Goal: Find specific page/section: Find specific page/section

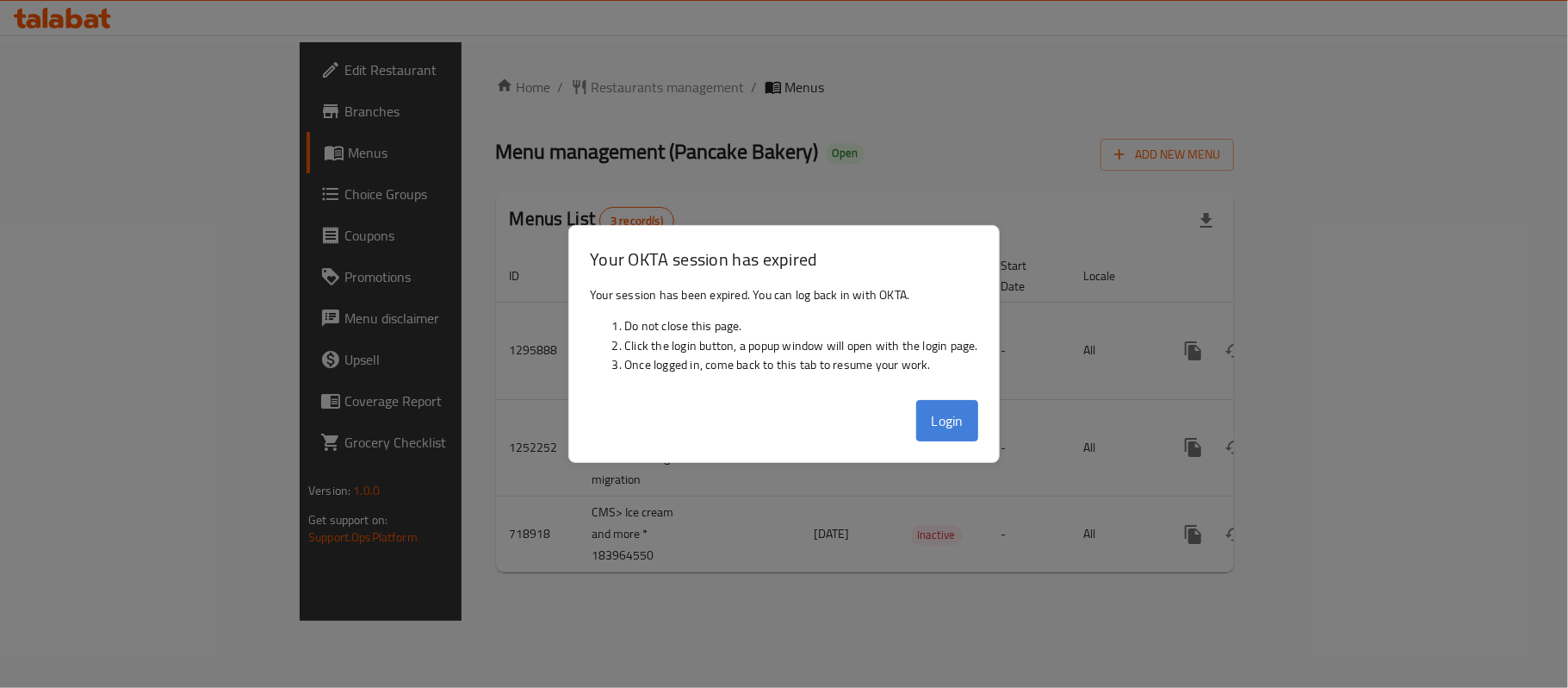
click at [947, 422] on button "Login" at bounding box center [947, 420] width 62 height 41
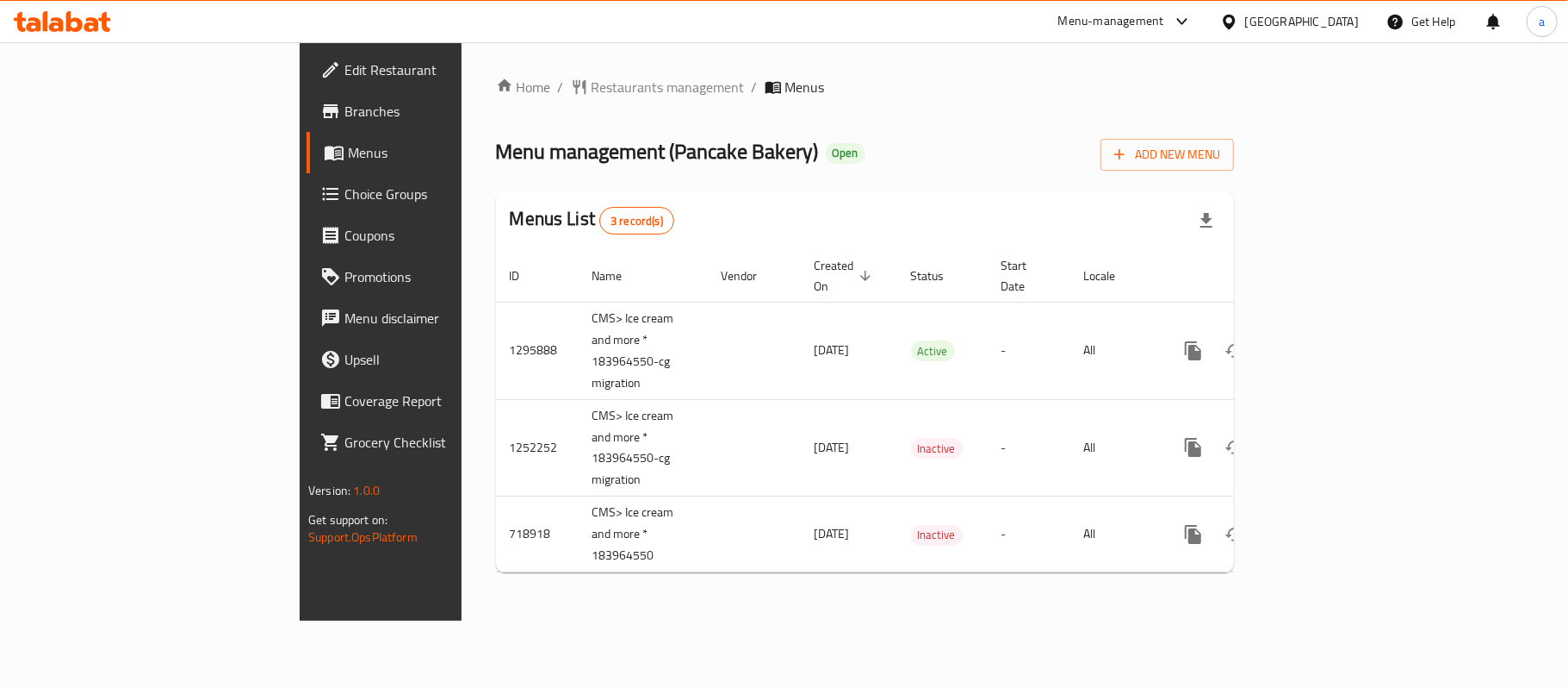
click at [1292, 16] on div "United Arab Emirates" at bounding box center [1302, 21] width 114 height 19
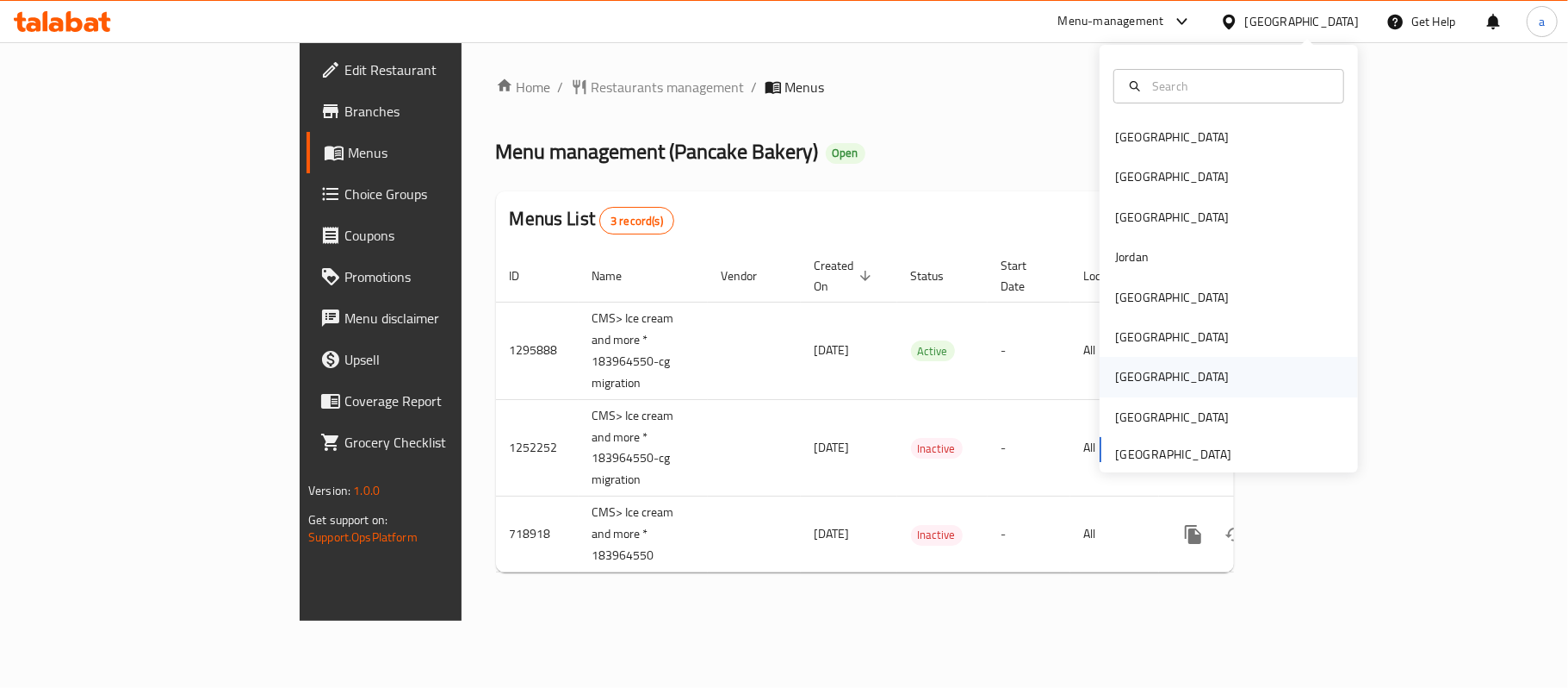
click at [1133, 379] on div "[GEOGRAPHIC_DATA]" at bounding box center [1171, 377] width 141 height 40
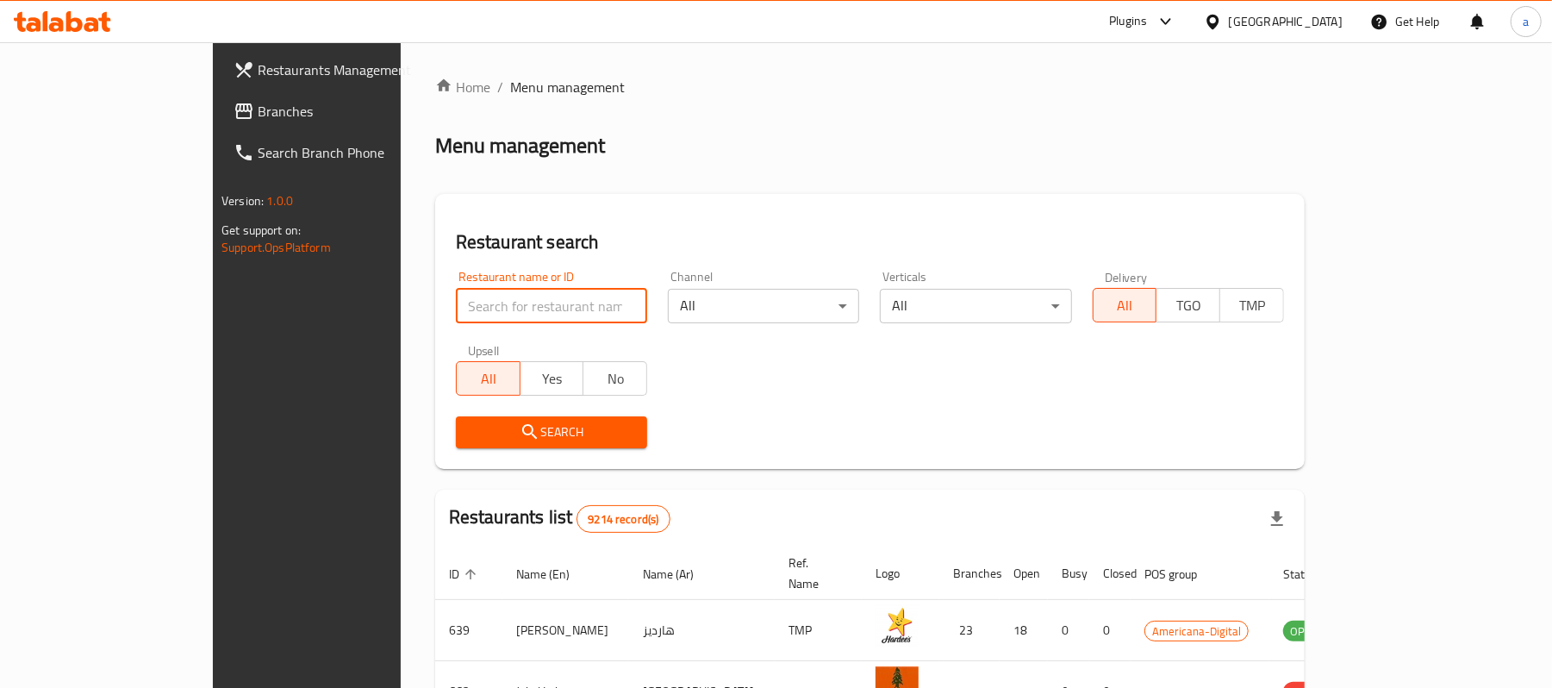
click at [456, 303] on input "search" at bounding box center [551, 306] width 191 height 34
click at [52, 17] on icon at bounding box center [62, 21] width 97 height 21
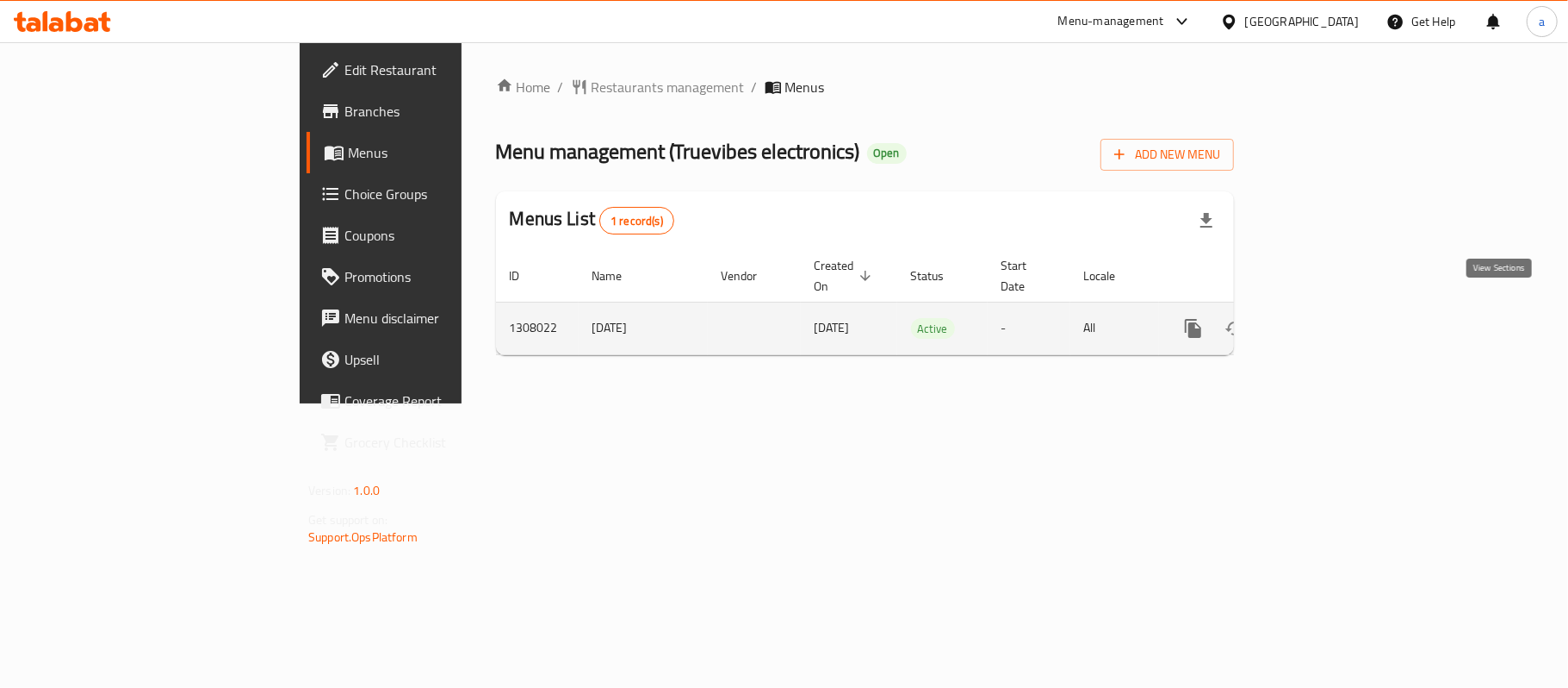
click at [1325, 321] on icon "enhanced table" at bounding box center [1318, 329] width 16 height 16
